Goal: Transaction & Acquisition: Book appointment/travel/reservation

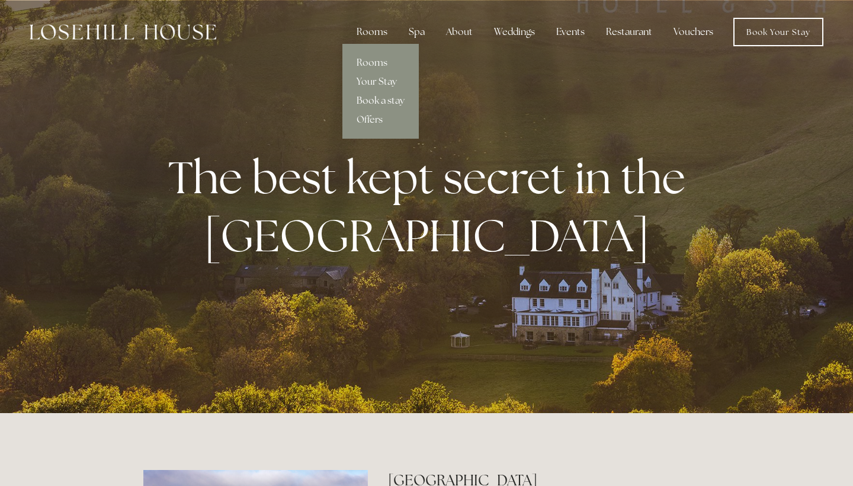
click at [387, 100] on link "Book a stay" at bounding box center [380, 100] width 76 height 19
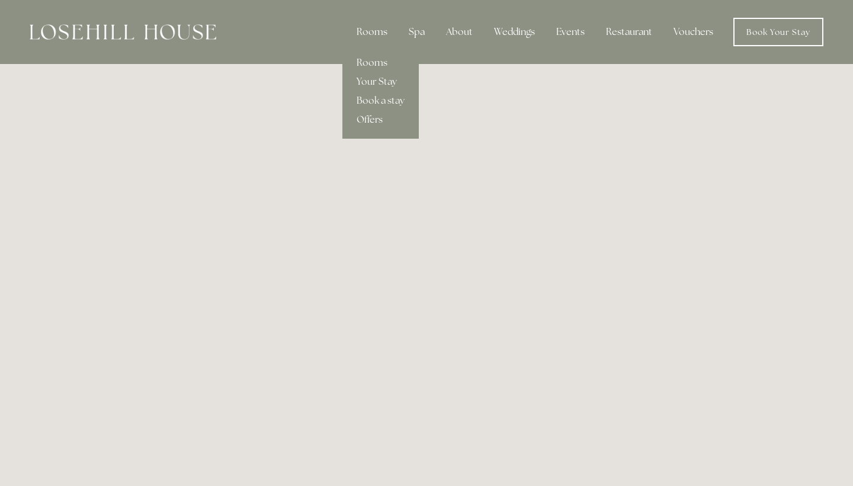
click at [371, 126] on link "Offers" at bounding box center [380, 119] width 76 height 19
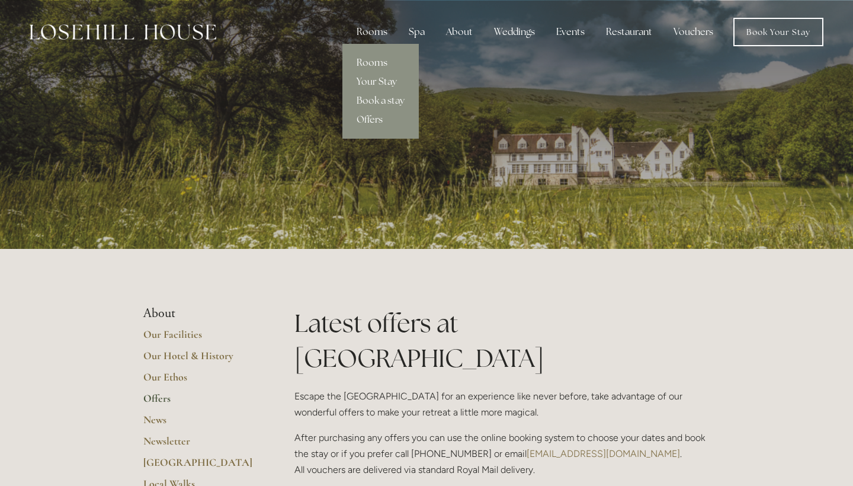
click at [376, 57] on link "Rooms" at bounding box center [380, 62] width 76 height 19
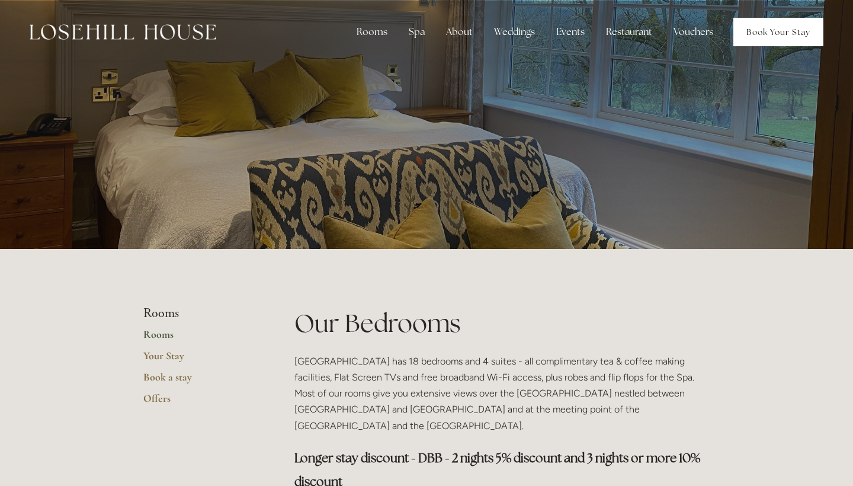
click at [764, 23] on link "Book Your Stay" at bounding box center [778, 32] width 90 height 28
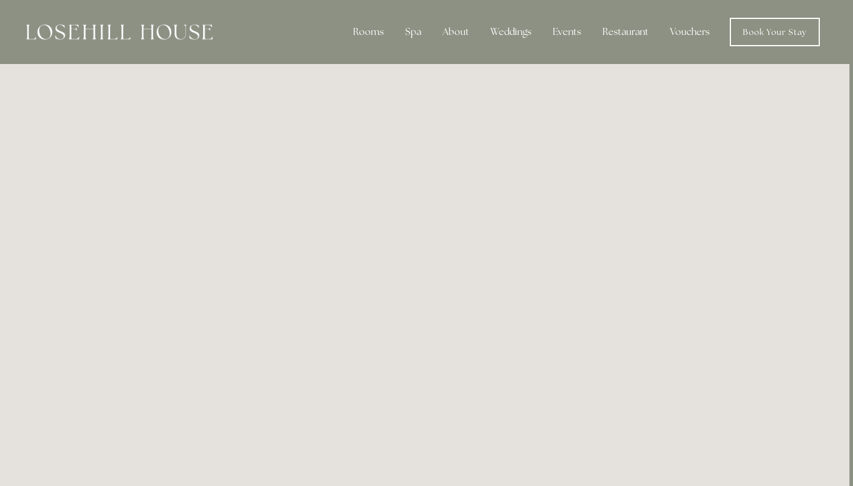
scroll to position [0, 4]
